Goal: Task Accomplishment & Management: Manage account settings

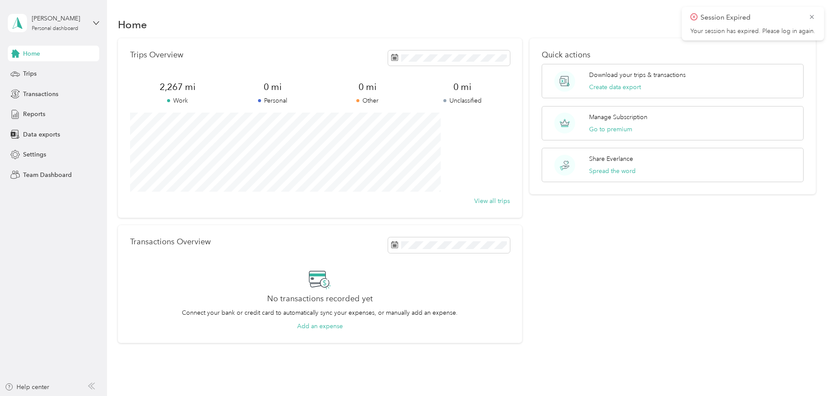
click at [44, 53] on div "Home" at bounding box center [53, 54] width 91 height 16
click at [20, 74] on div "Trips" at bounding box center [53, 74] width 91 height 16
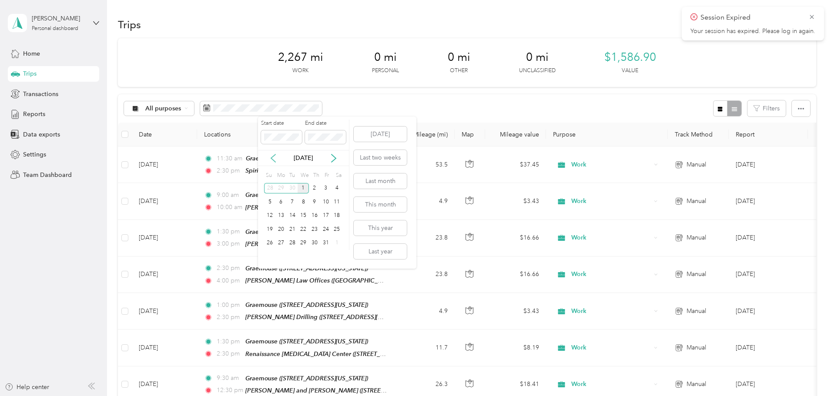
click at [274, 160] on icon at bounding box center [273, 158] width 4 height 8
click at [287, 214] on div "16" at bounding box center [292, 216] width 11 height 11
click at [293, 242] on div "30" at bounding box center [292, 243] width 11 height 11
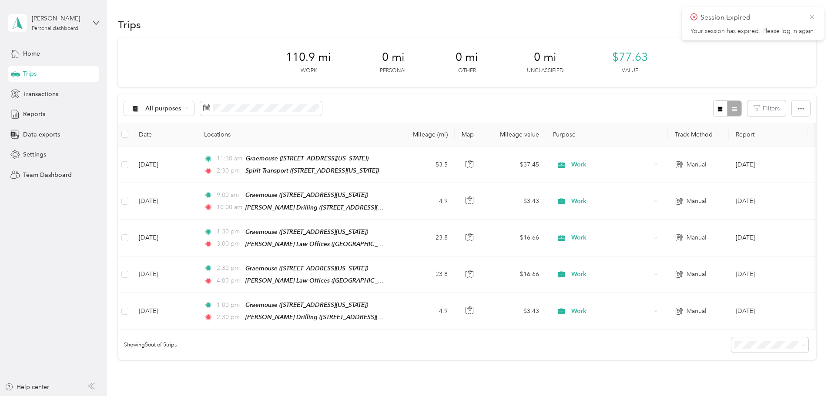
click at [812, 16] on icon at bounding box center [811, 17] width 4 height 4
click at [798, 111] on icon "button" at bounding box center [801, 109] width 6 height 6
click at [732, 140] on span "Export" at bounding box center [728, 140] width 18 height 7
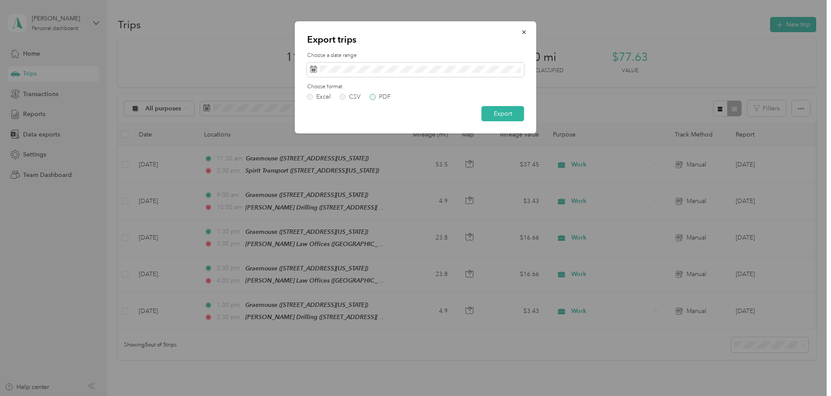
click at [376, 95] on label "PDF" at bounding box center [380, 97] width 21 height 6
click at [500, 117] on button "Export" at bounding box center [502, 113] width 43 height 15
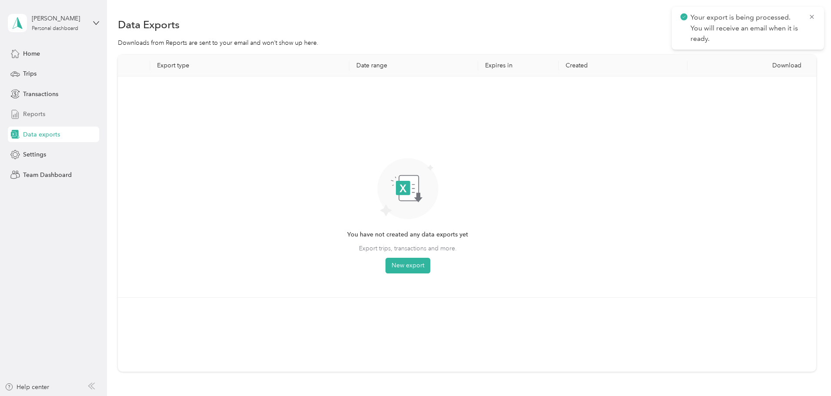
click at [38, 111] on span "Reports" at bounding box center [34, 114] width 22 height 9
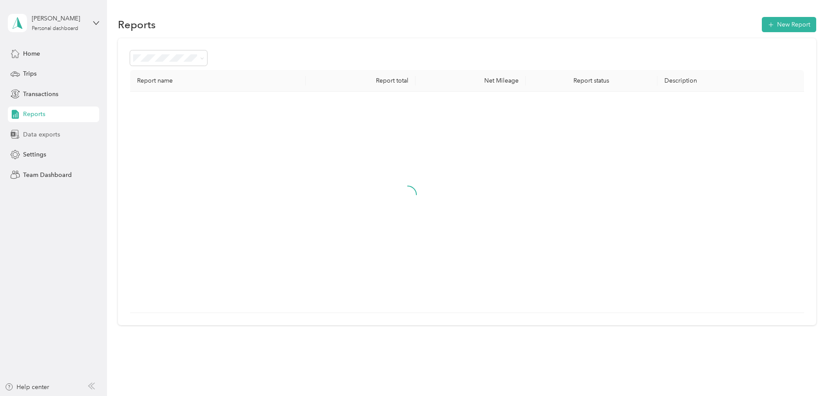
click at [31, 136] on span "Data exports" at bounding box center [41, 134] width 37 height 9
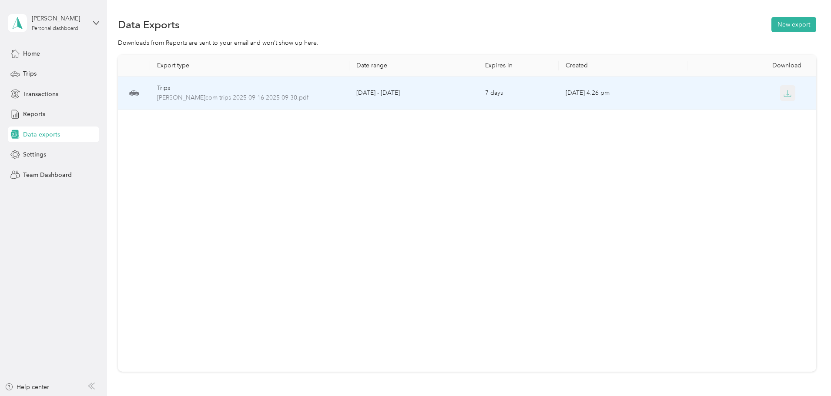
click at [780, 97] on button "button" at bounding box center [788, 93] width 16 height 16
